Goal: Task Accomplishment & Management: Manage account settings

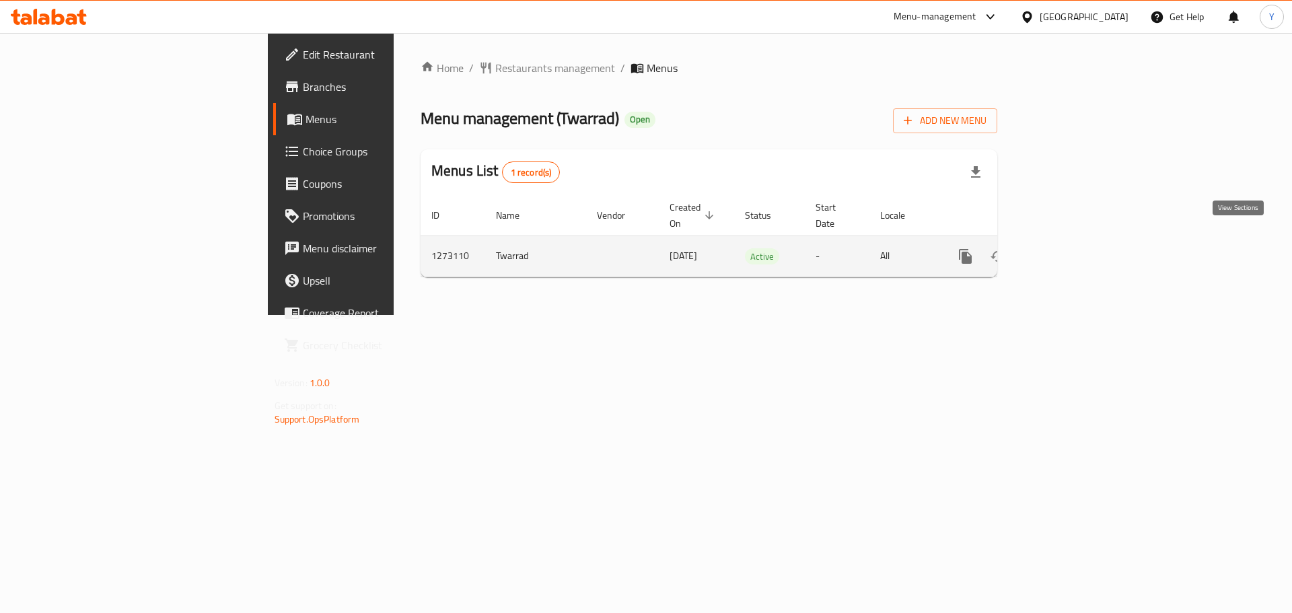
click at [1071, 248] on icon "enhanced table" at bounding box center [1062, 256] width 16 height 16
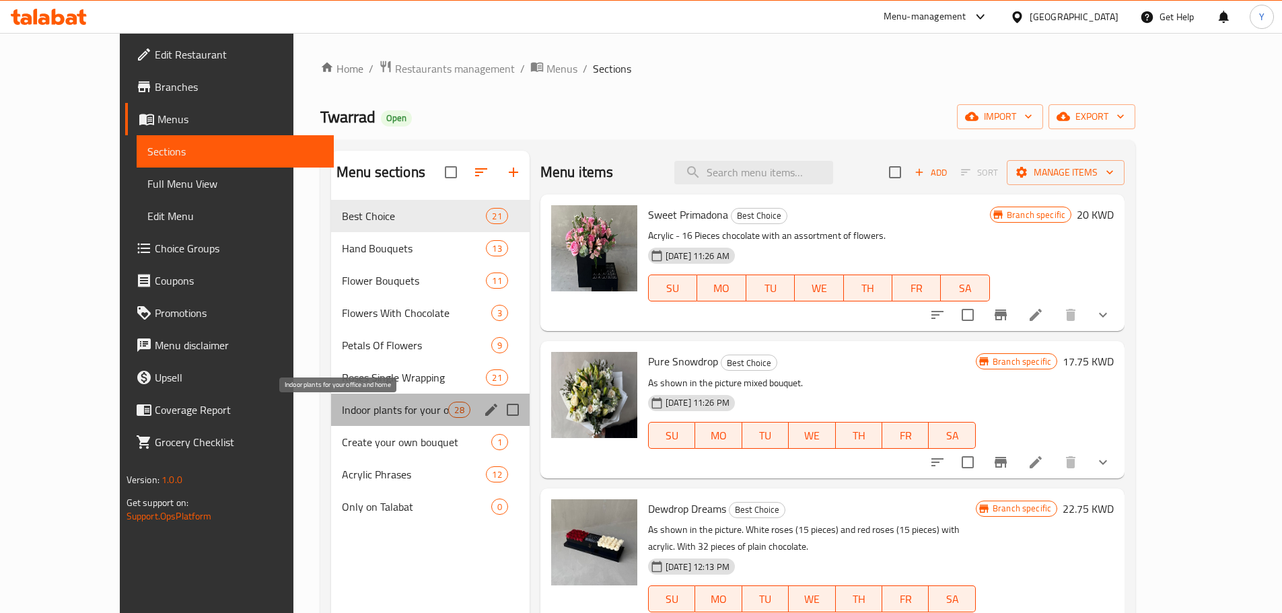
click at [377, 407] on span "Indoor plants for your office and home" at bounding box center [395, 410] width 107 height 16
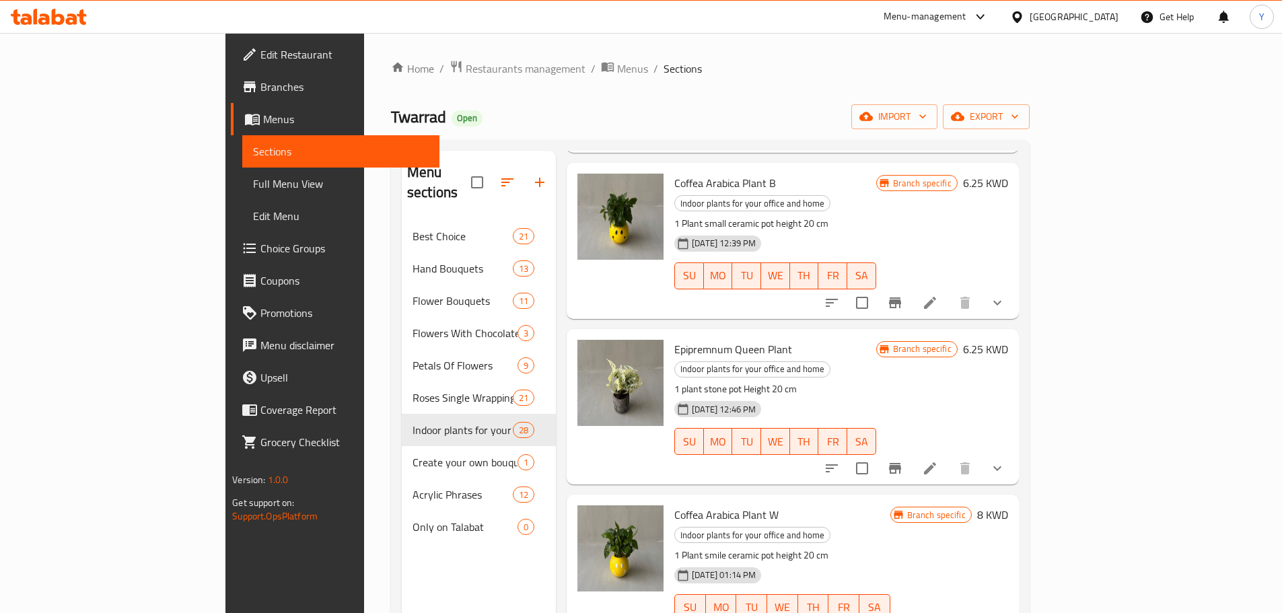
scroll to position [550, 0]
click at [795, 546] on p "1 Plant smile ceramic pot height 20 cm" at bounding box center [781, 554] width 215 height 17
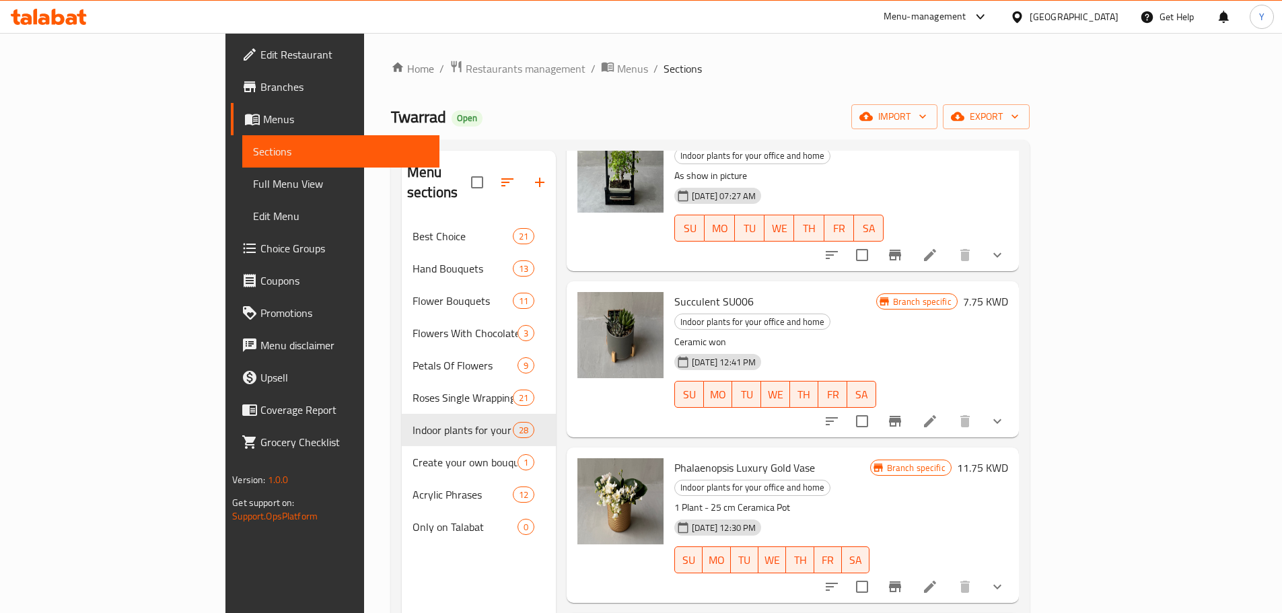
scroll to position [0, 0]
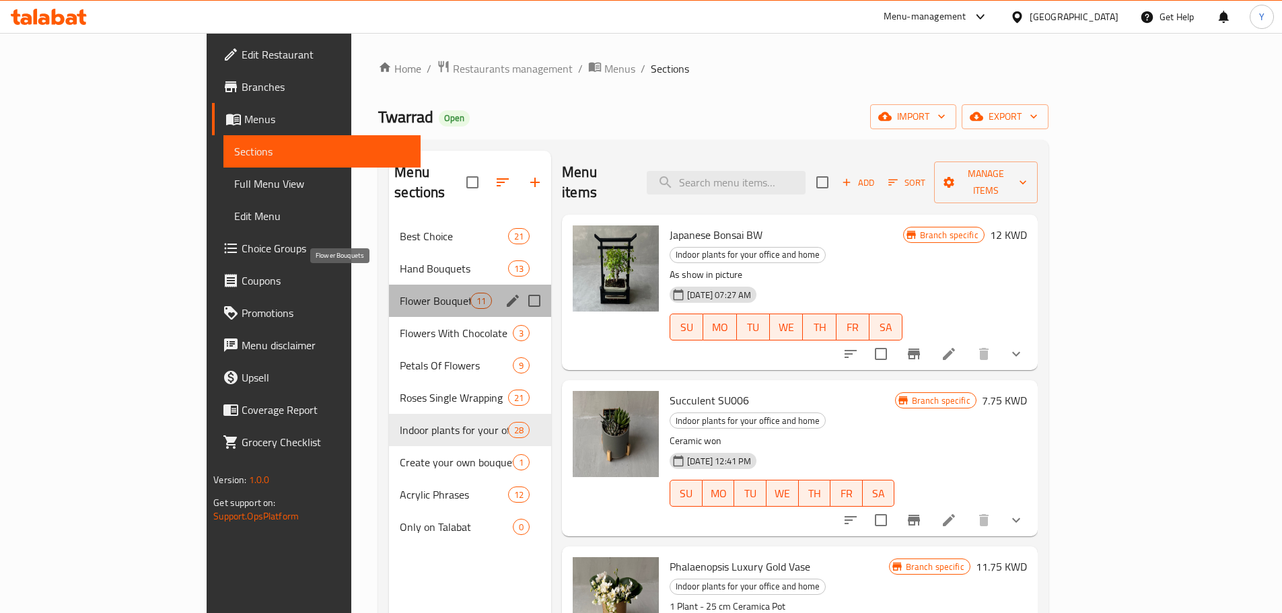
click at [400, 293] on span "Flower Bouquets" at bounding box center [435, 301] width 71 height 16
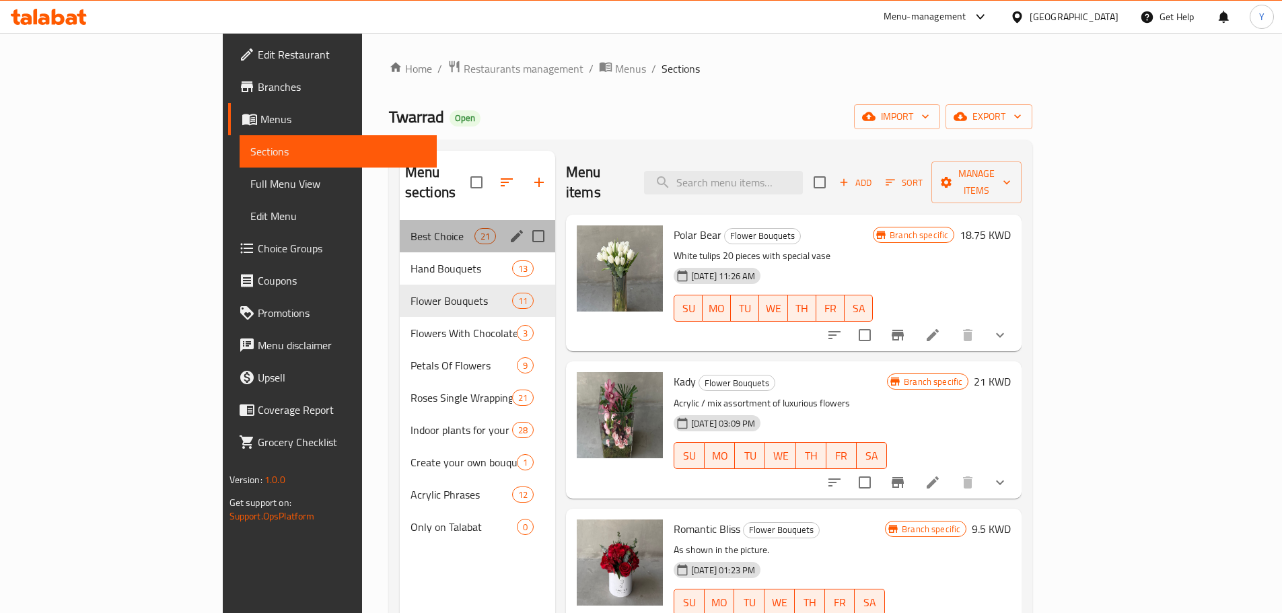
click at [406, 227] on div "Best Choice 21" at bounding box center [477, 236] width 155 height 32
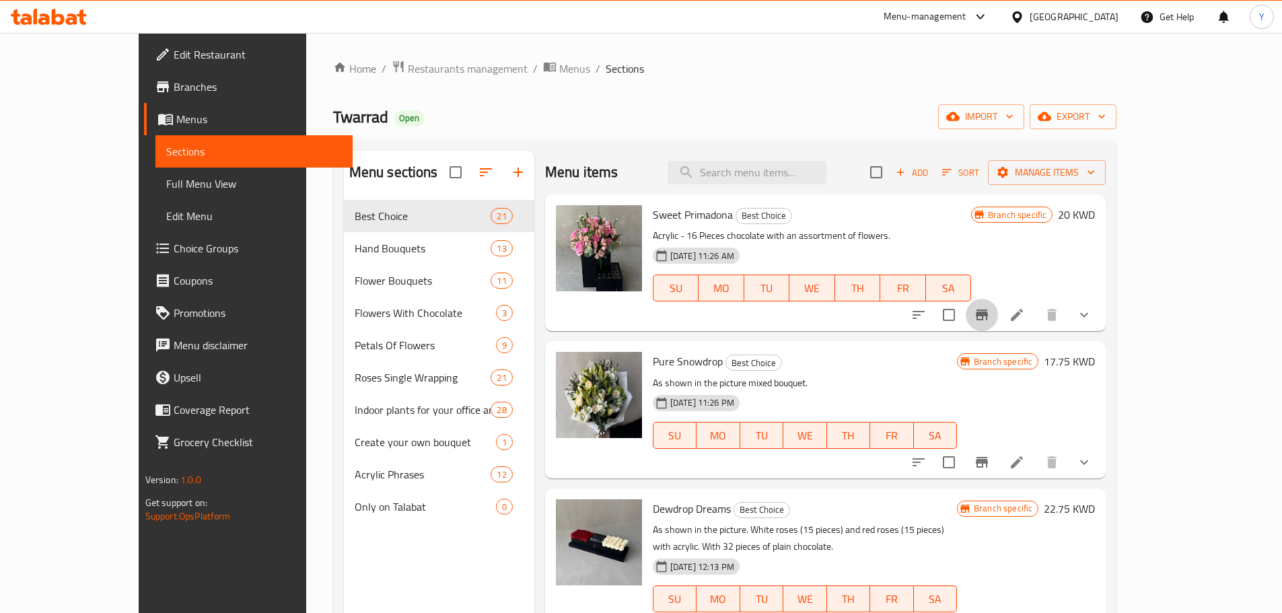
click at [988, 311] on icon "Branch-specific-item" at bounding box center [982, 315] width 12 height 11
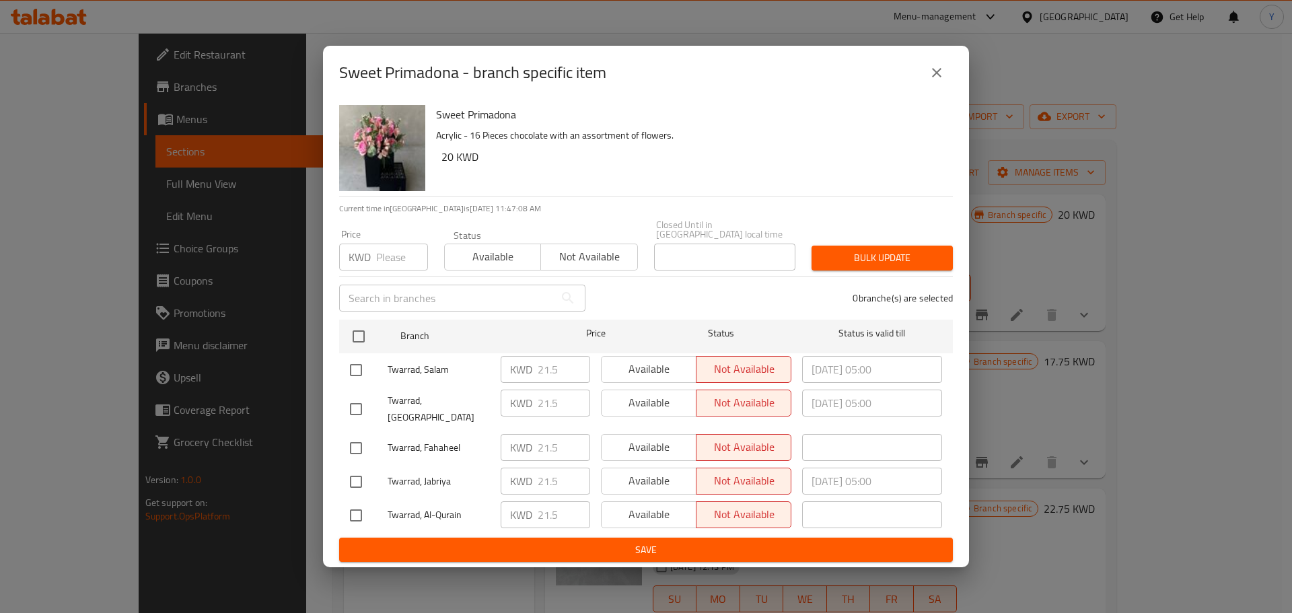
click at [1114, 311] on div "Sweet Primadona - branch specific item Sweet Primadona Acrylic - 16 Pieces choc…" at bounding box center [646, 306] width 1292 height 613
click at [935, 81] on icon "close" at bounding box center [937, 73] width 16 height 16
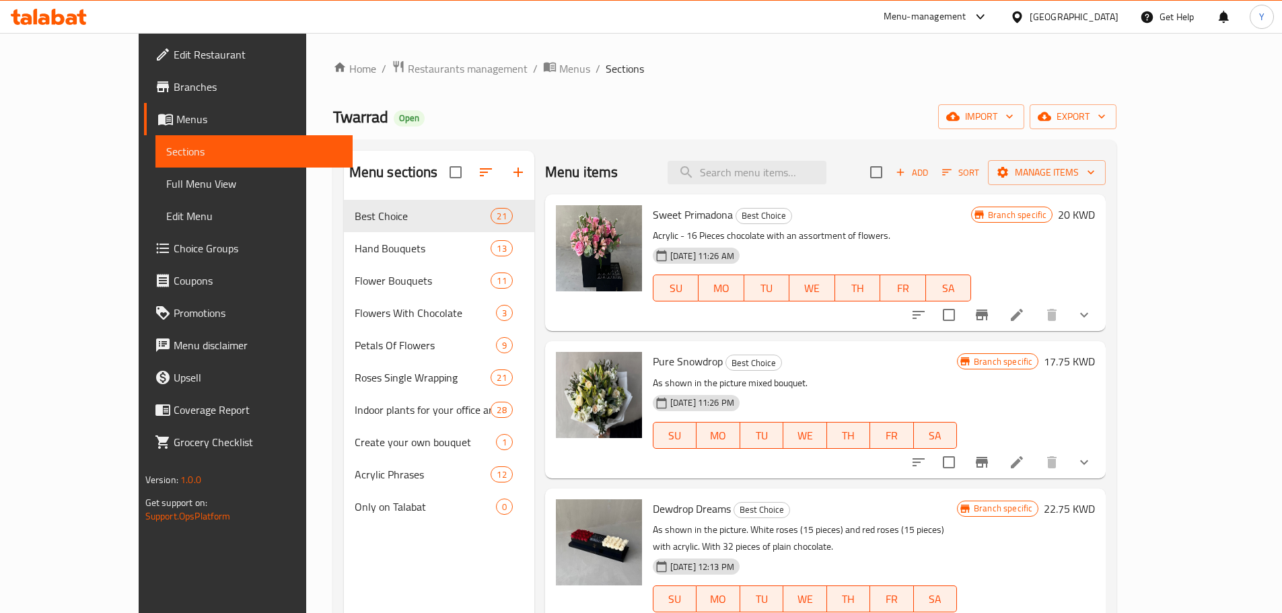
scroll to position [188, 0]
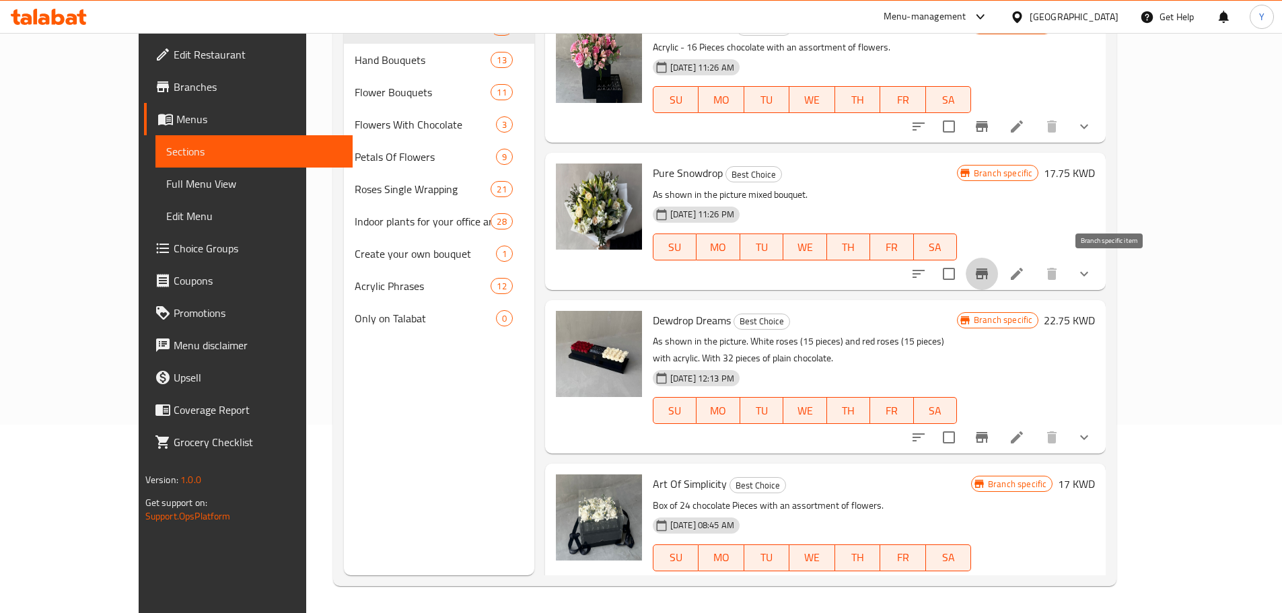
click at [988, 277] on icon "Branch-specific-item" at bounding box center [982, 274] width 12 height 11
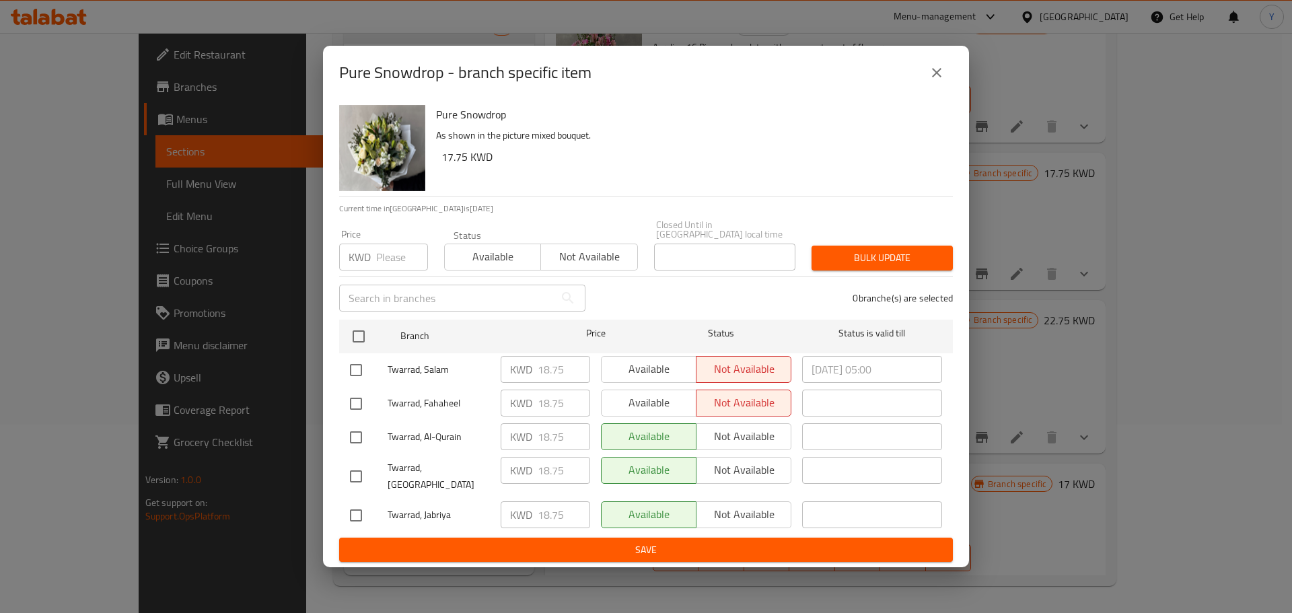
click at [934, 81] on icon "close" at bounding box center [937, 73] width 16 height 16
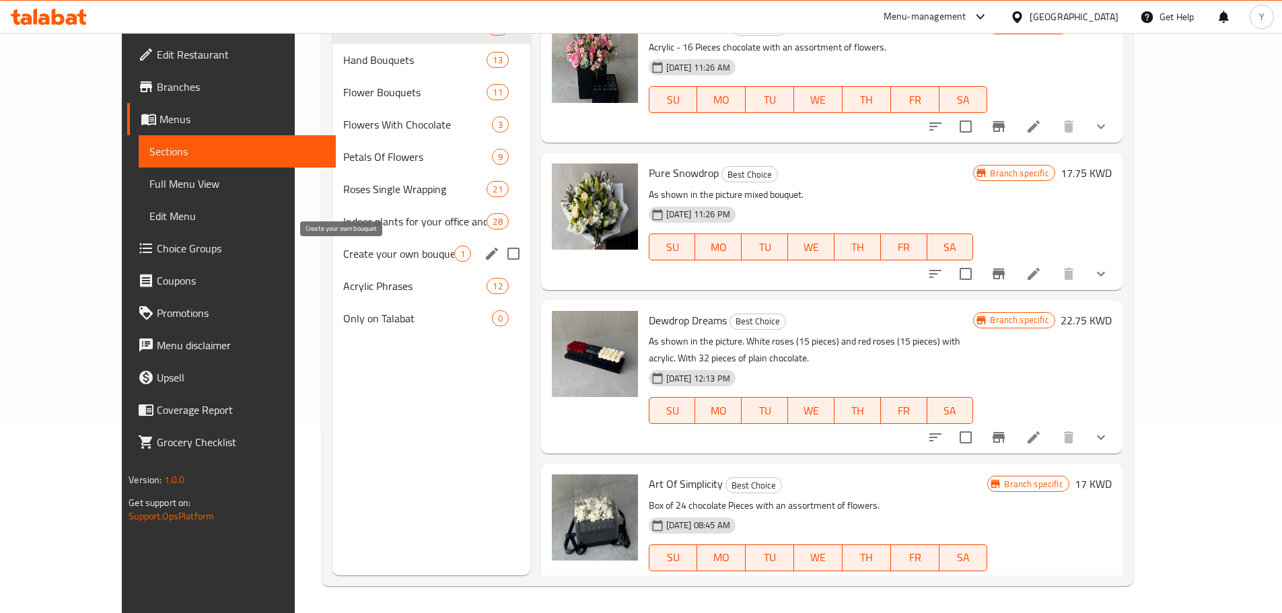
click at [364, 260] on span "Create your own bouquet" at bounding box center [398, 254] width 110 height 16
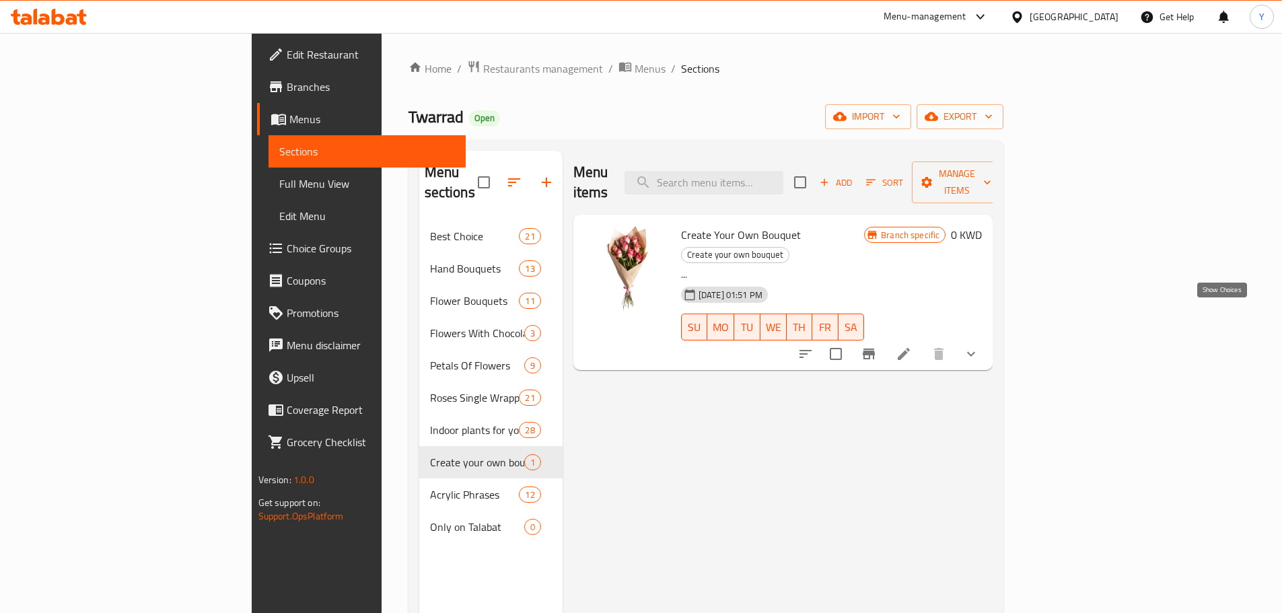
click at [979, 346] on icon "show more" at bounding box center [971, 354] width 16 height 16
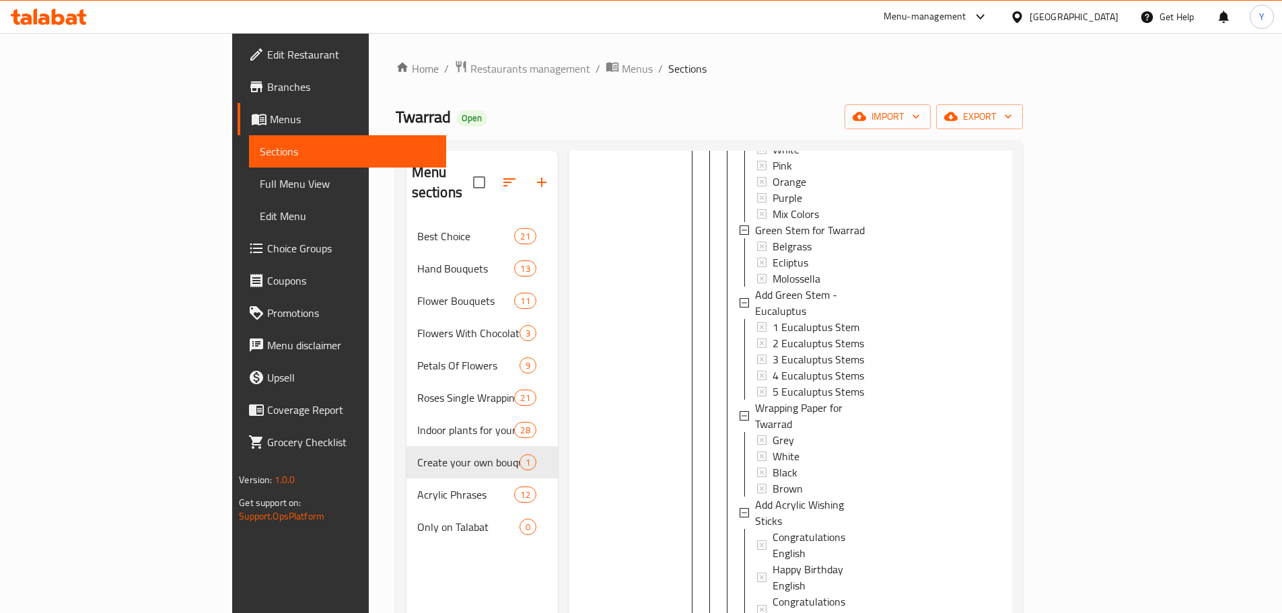
scroll to position [188, 0]
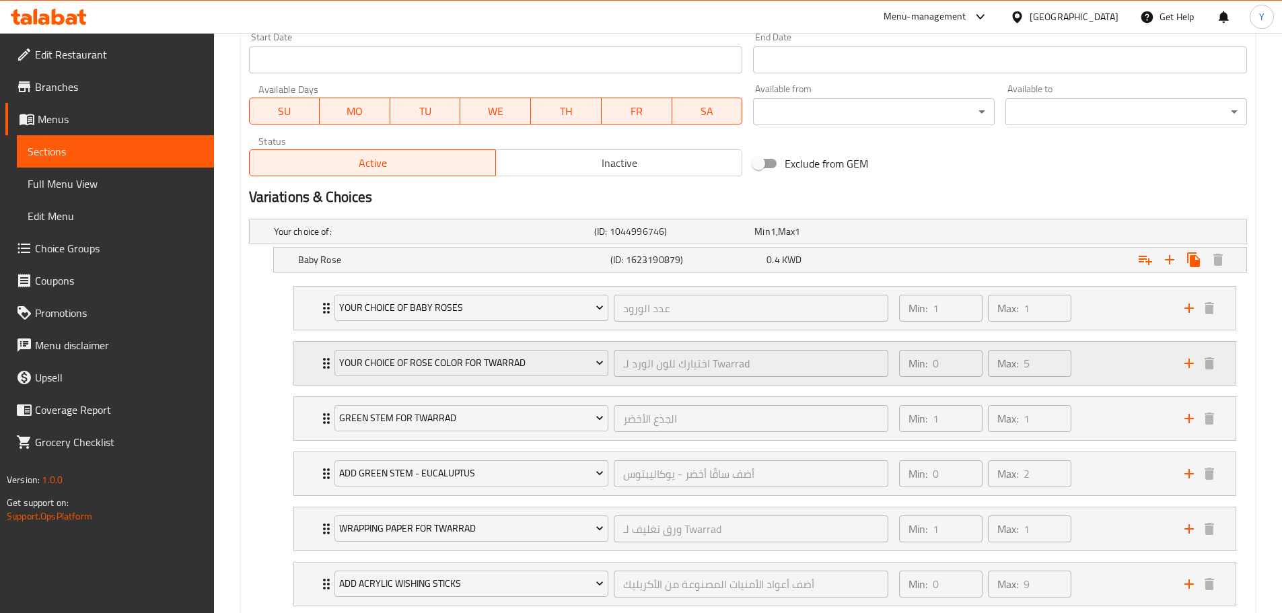
scroll to position [604, 0]
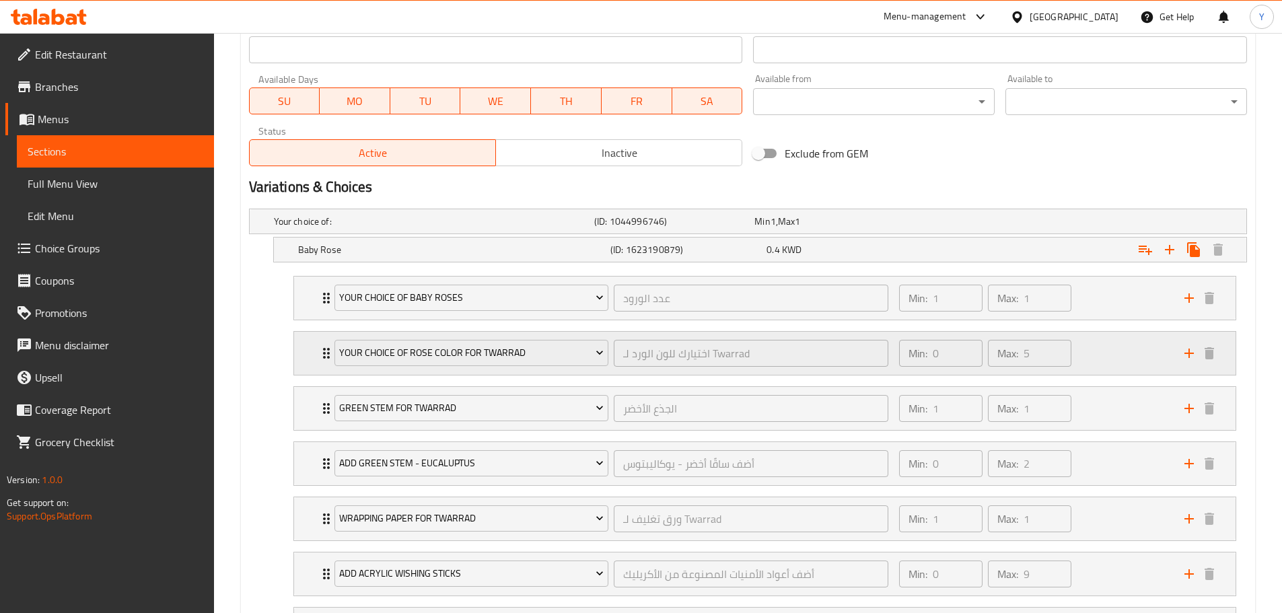
click at [316, 353] on div "Your Choice of Rose color for Twarrad اختيارك للون الورد لـ Twarrad ​ Min: 0 ​ …" at bounding box center [764, 353] width 941 height 43
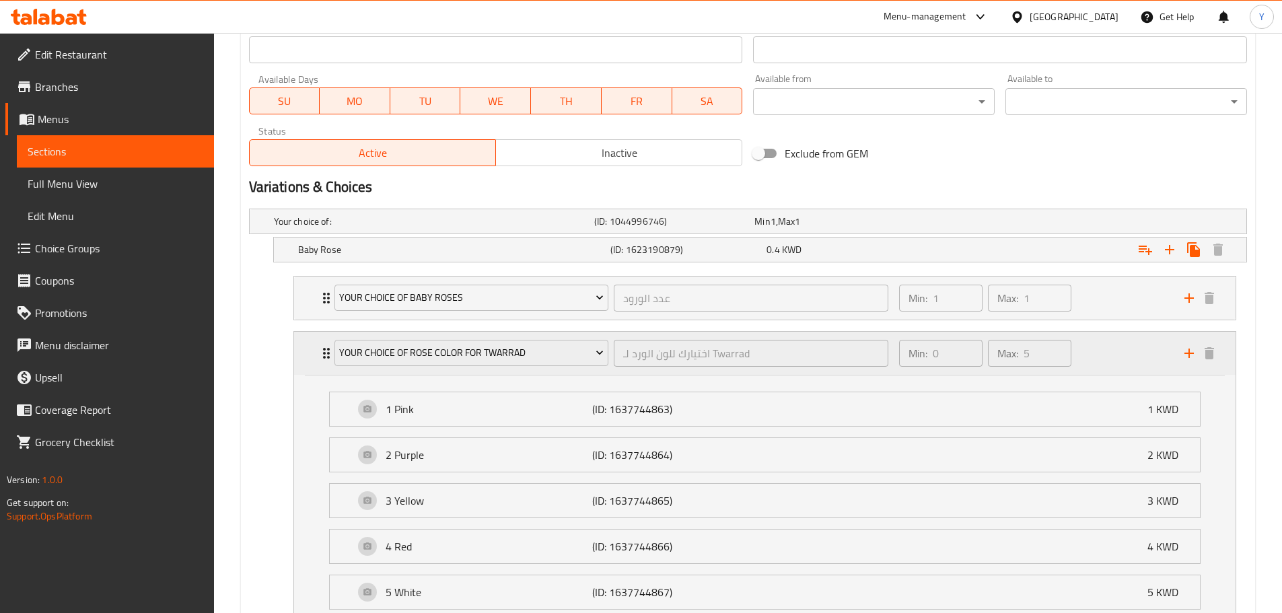
click at [316, 353] on div "Your Choice of Rose color for Twarrad اختيارك للون الورد لـ Twarrad ​ Min: 0 ​ …" at bounding box center [764, 353] width 941 height 43
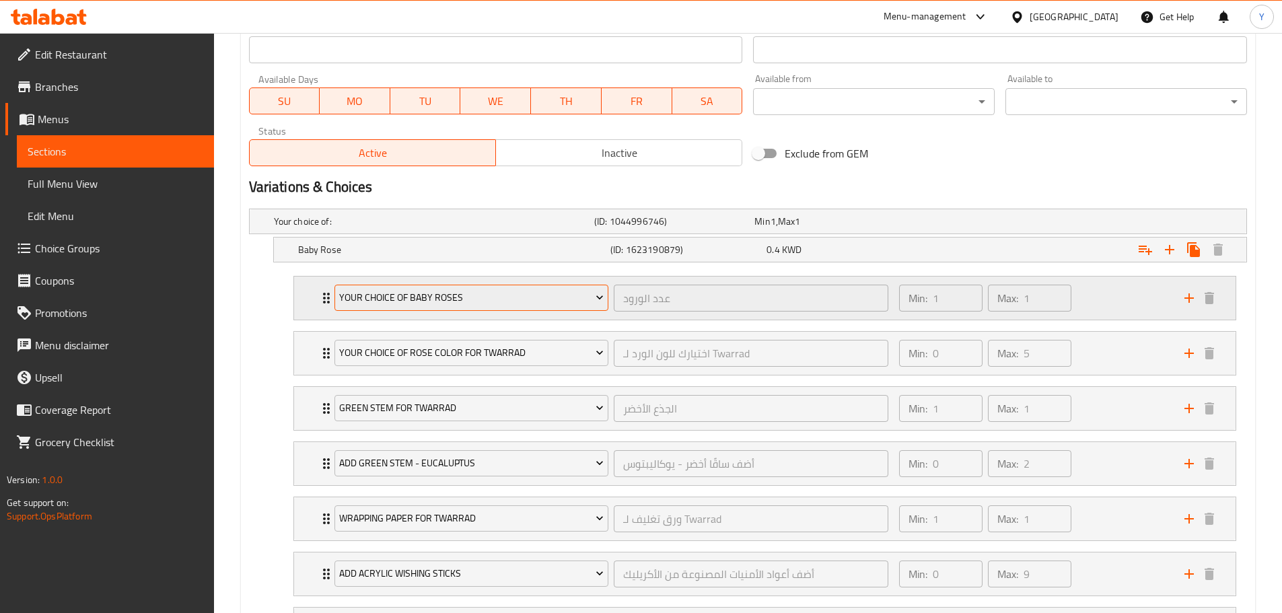
click at [589, 303] on span "Your choice of Baby Roses" at bounding box center [471, 297] width 264 height 17
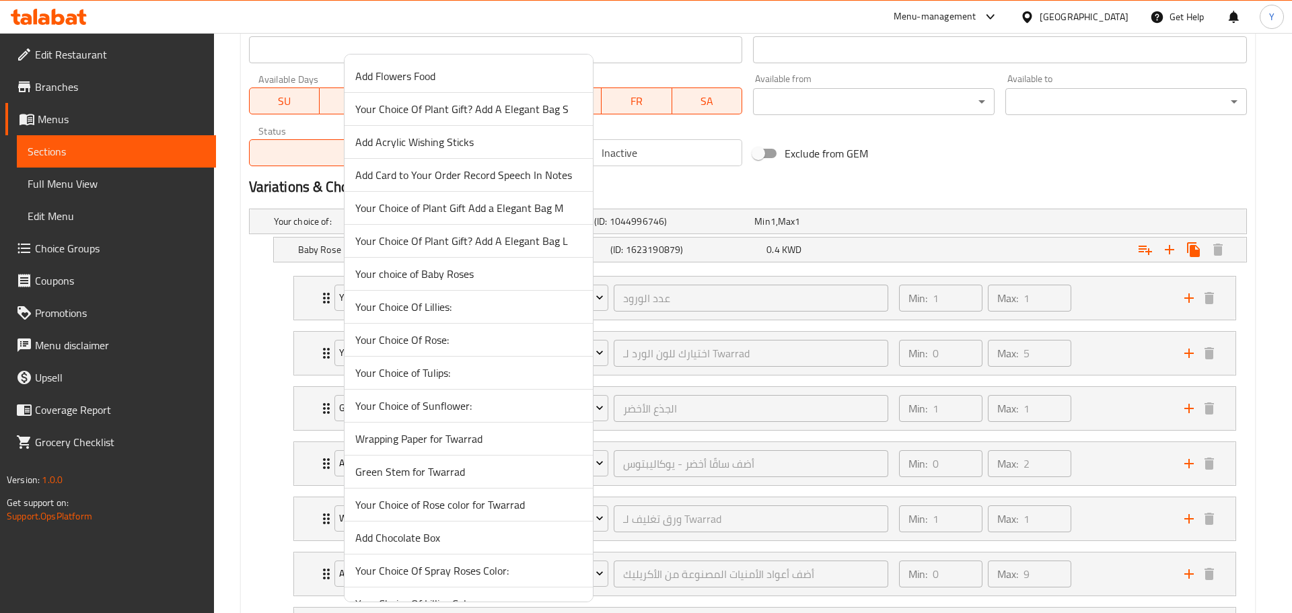
click at [289, 369] on div at bounding box center [646, 306] width 1292 height 613
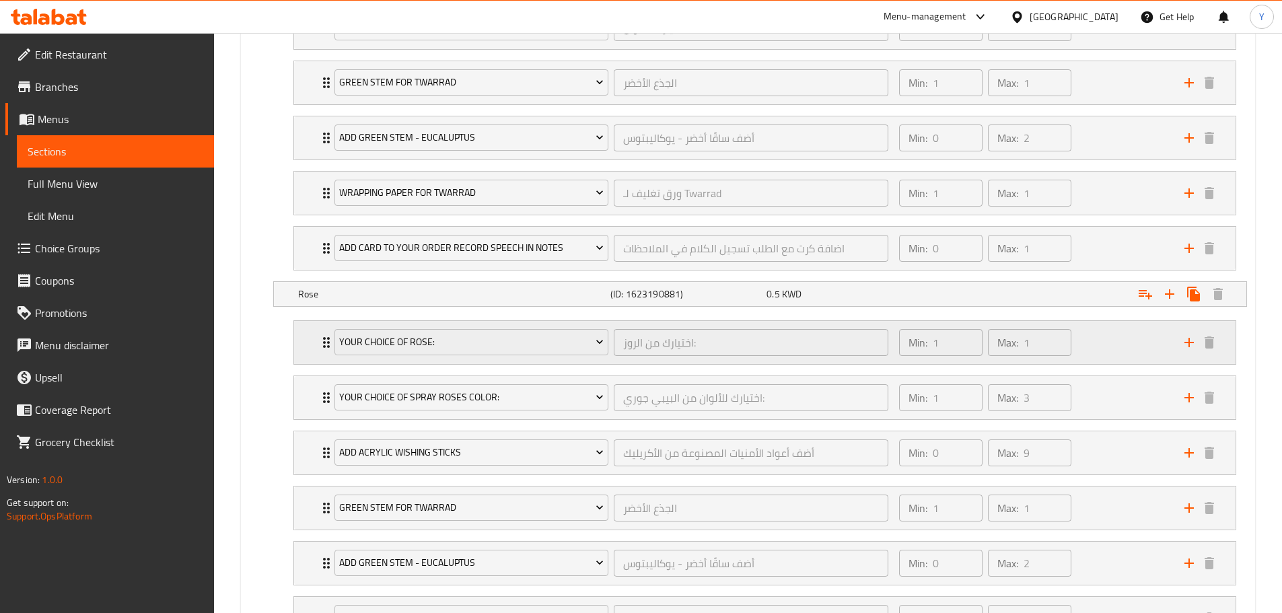
scroll to position [1392, 0]
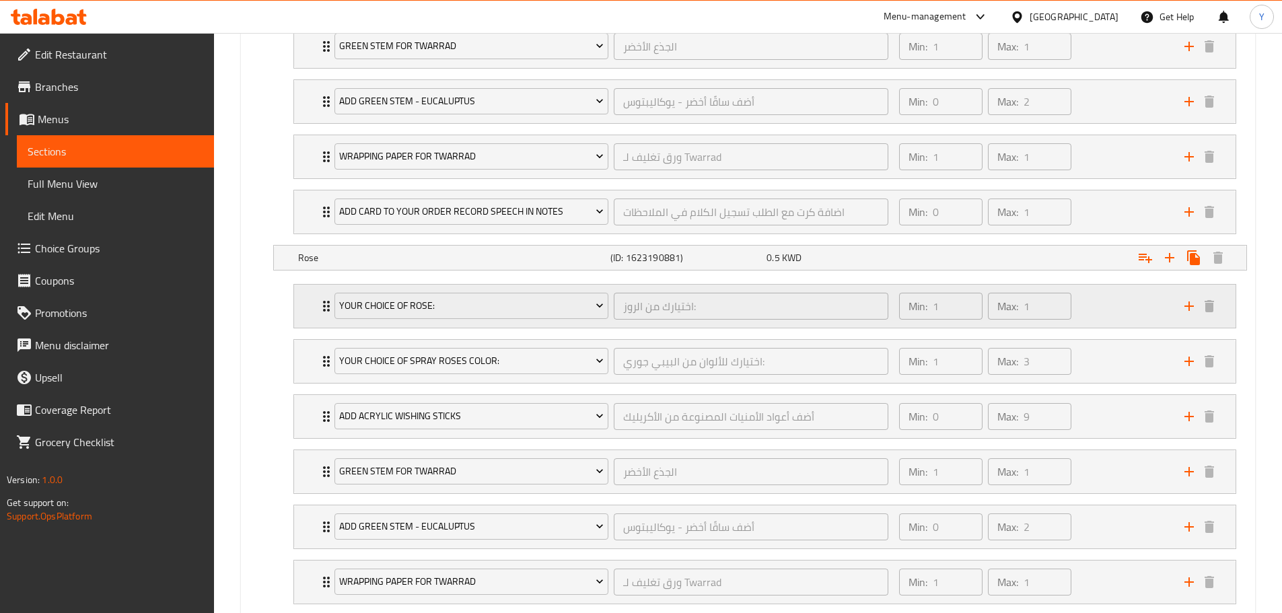
click at [332, 305] on div "Your Choice Of Rose:" at bounding box center [472, 306] width 280 height 32
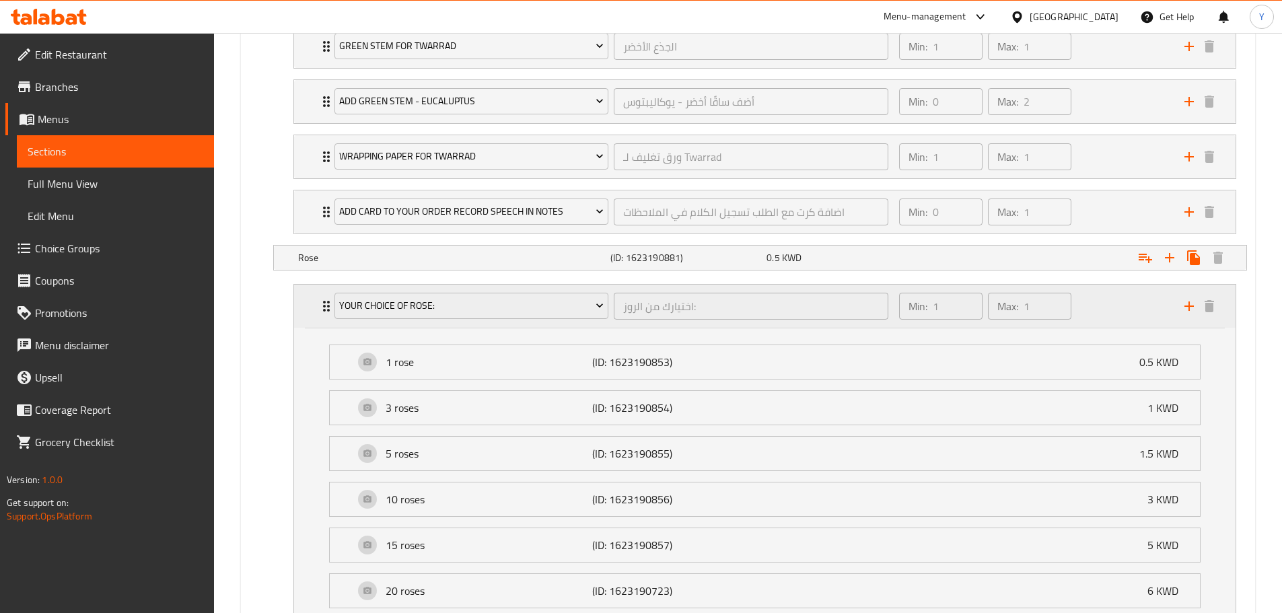
click at [320, 306] on icon "Expand" at bounding box center [326, 306] width 16 height 16
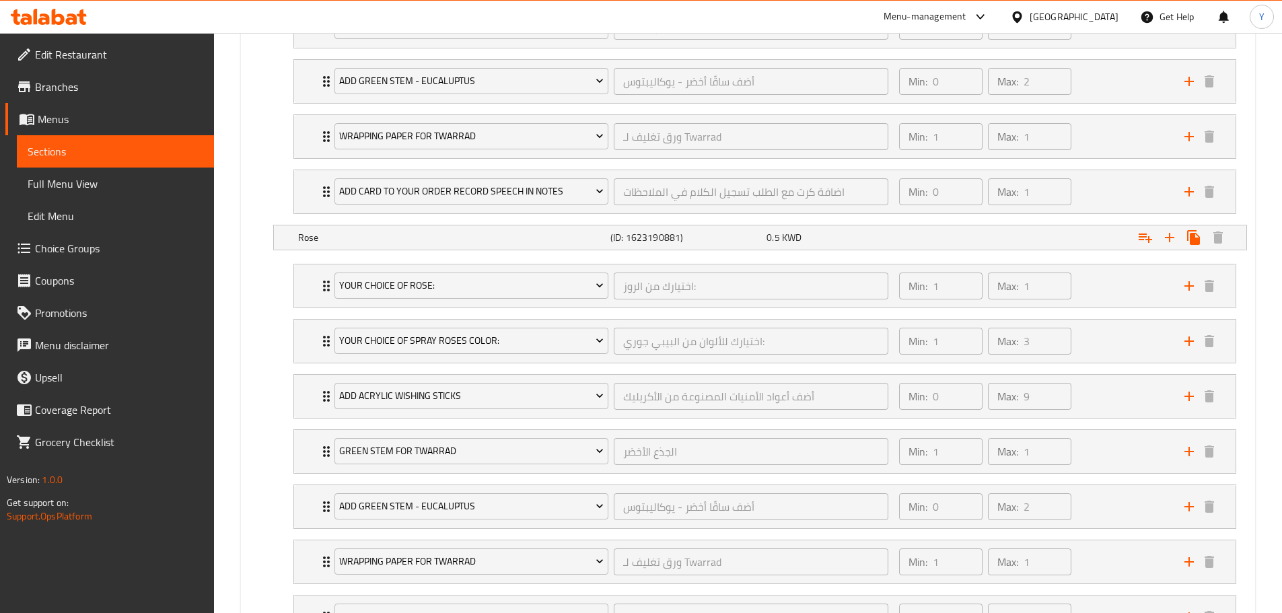
scroll to position [1440, 0]
